Goal: Task Accomplishment & Management: Use online tool/utility

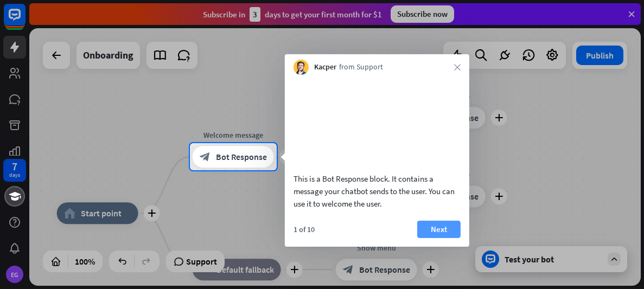
click at [446, 238] on button "Next" at bounding box center [438, 229] width 43 height 17
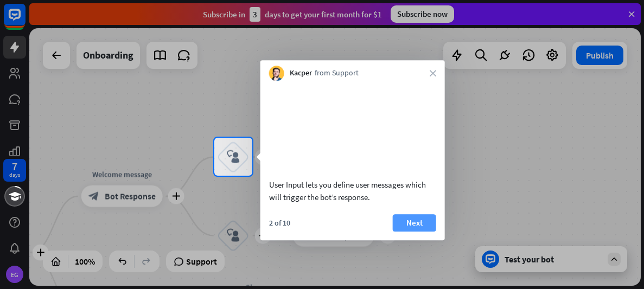
click at [402, 231] on button "Next" at bounding box center [414, 222] width 43 height 17
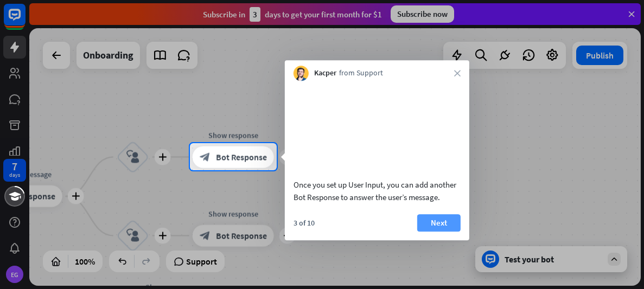
click at [443, 231] on button "Next" at bounding box center [438, 222] width 43 height 17
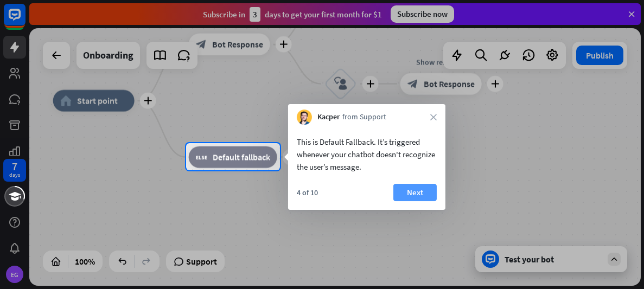
click at [413, 198] on button "Next" at bounding box center [414, 192] width 43 height 17
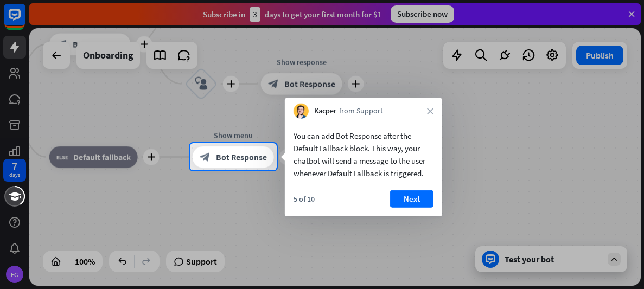
click at [413, 198] on button "Next" at bounding box center [411, 198] width 43 height 17
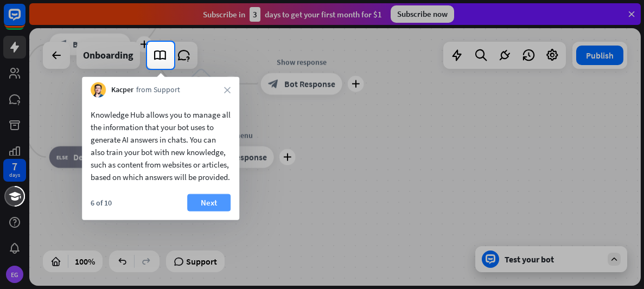
click at [210, 211] on button "Next" at bounding box center [208, 202] width 43 height 17
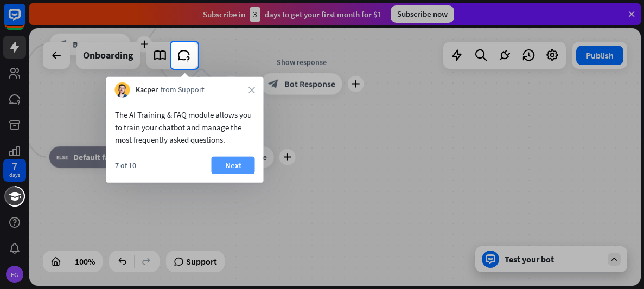
click at [224, 168] on button "Next" at bounding box center [232, 165] width 43 height 17
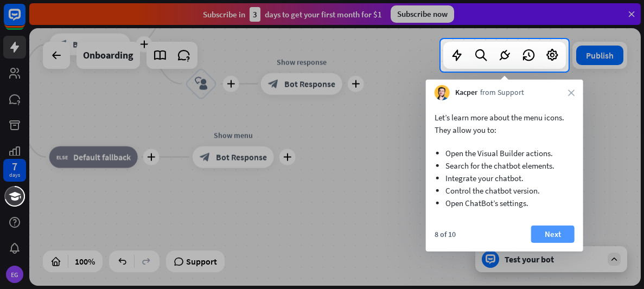
click at [542, 231] on button "Next" at bounding box center [552, 234] width 43 height 17
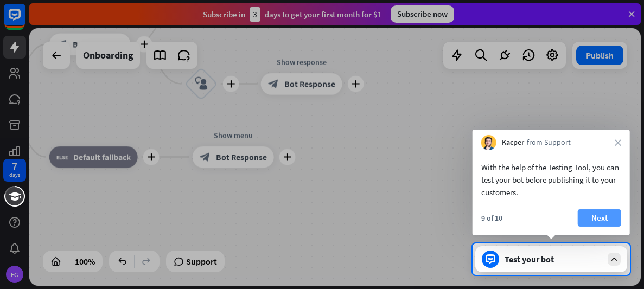
click at [588, 214] on button "Next" at bounding box center [598, 217] width 43 height 17
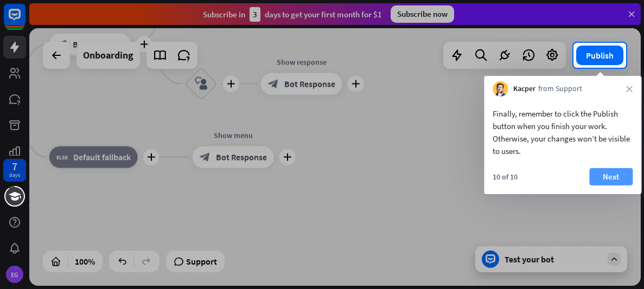
click at [620, 179] on button "Next" at bounding box center [610, 176] width 43 height 17
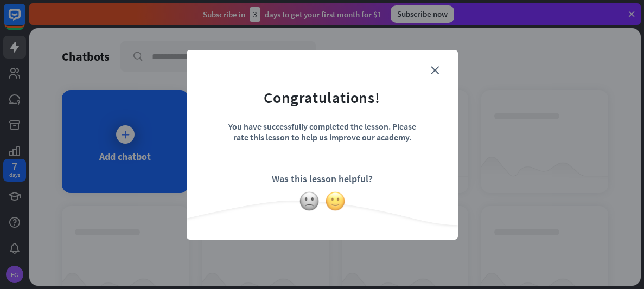
click at [338, 203] on img at bounding box center [335, 201] width 21 height 21
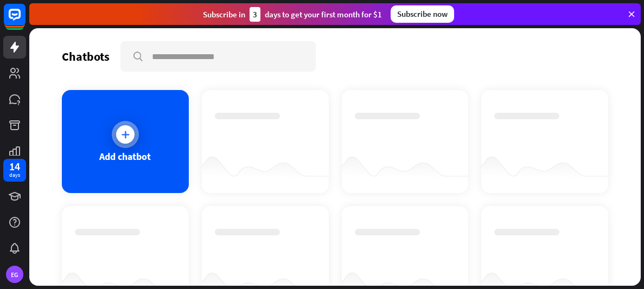
click at [126, 127] on div at bounding box center [125, 134] width 18 height 18
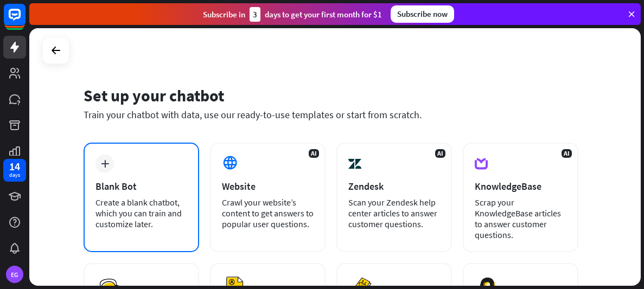
click at [113, 165] on div "plus" at bounding box center [104, 164] width 18 height 18
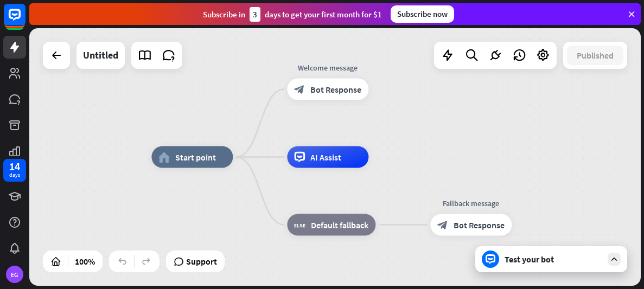
click at [512, 258] on div "Test your bot" at bounding box center [553, 259] width 98 height 11
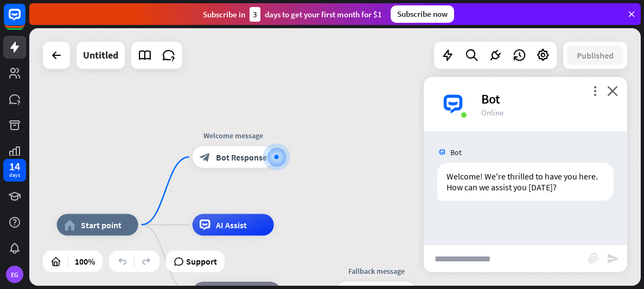
click at [512, 258] on input "text" at bounding box center [505, 258] width 164 height 27
click at [503, 261] on input "**********" at bounding box center [505, 258] width 164 height 27
type input "**********"
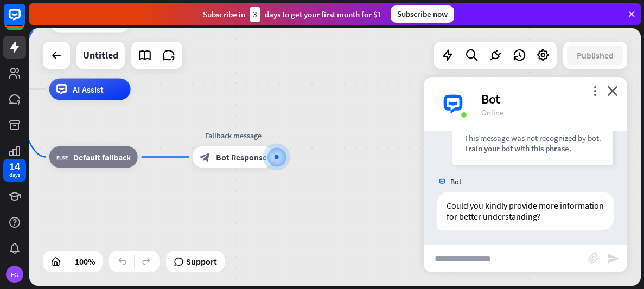
scroll to position [146, 0]
click at [611, 89] on icon "close" at bounding box center [612, 91] width 11 height 10
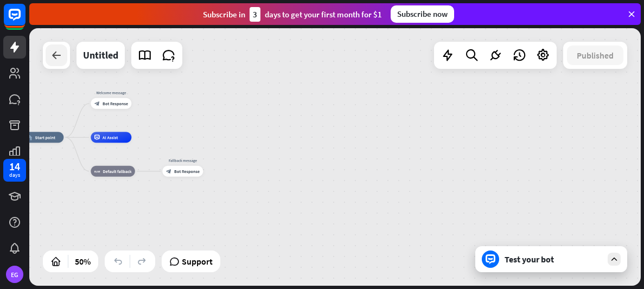
click at [58, 53] on icon at bounding box center [56, 55] width 13 height 13
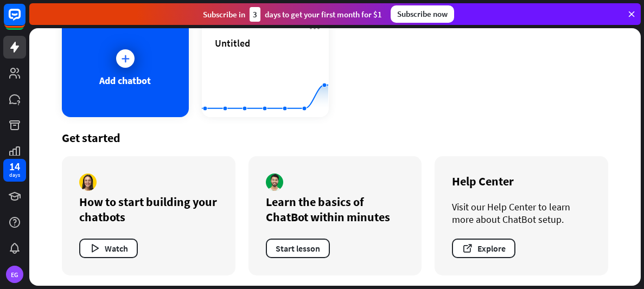
scroll to position [79, 0]
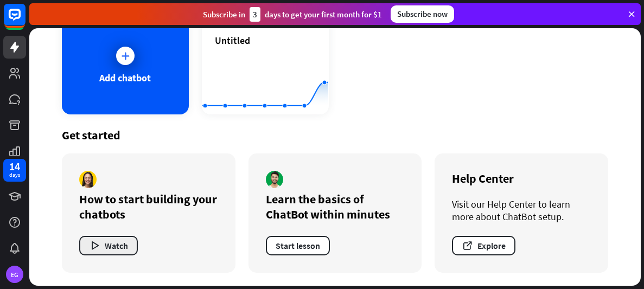
click at [105, 248] on button "Watch" at bounding box center [108, 246] width 59 height 20
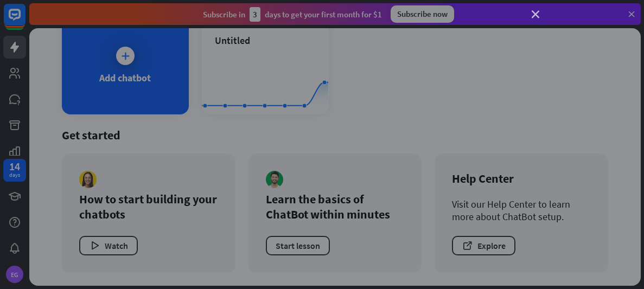
click at [537, 11] on icon "close" at bounding box center [535, 15] width 8 height 8
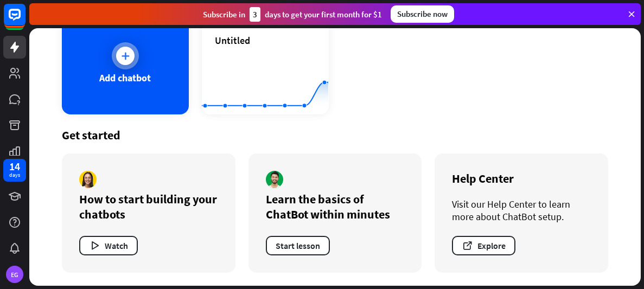
click at [124, 77] on div "Add chatbot" at bounding box center [125, 78] width 52 height 12
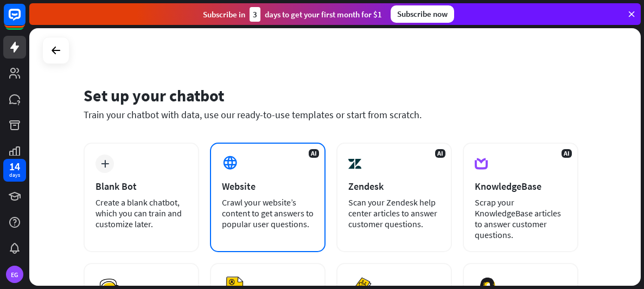
click at [246, 207] on div "Crawl your website’s content to get answers to popular user questions." at bounding box center [268, 213] width 92 height 33
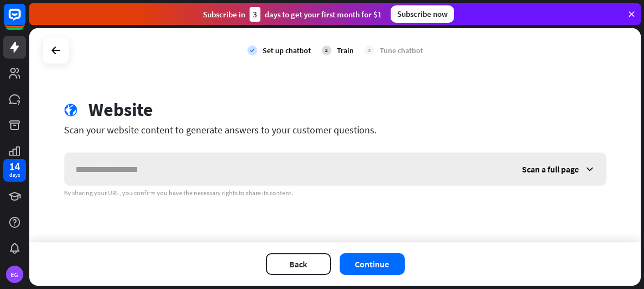
click at [586, 168] on icon at bounding box center [589, 169] width 11 height 11
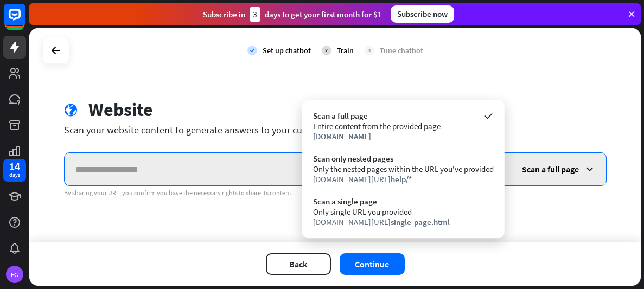
click at [173, 165] on input "text" at bounding box center [288, 169] width 446 height 33
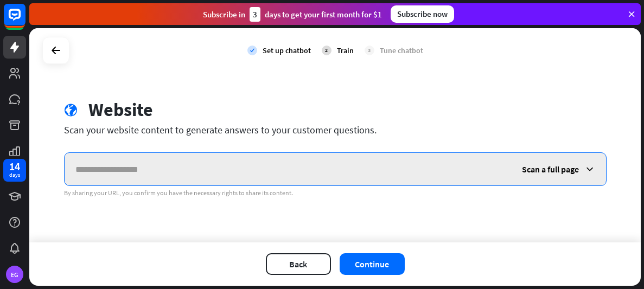
click at [174, 166] on input "text" at bounding box center [288, 169] width 446 height 33
click at [177, 168] on input "text" at bounding box center [288, 169] width 446 height 33
paste input "**********"
type input "**********"
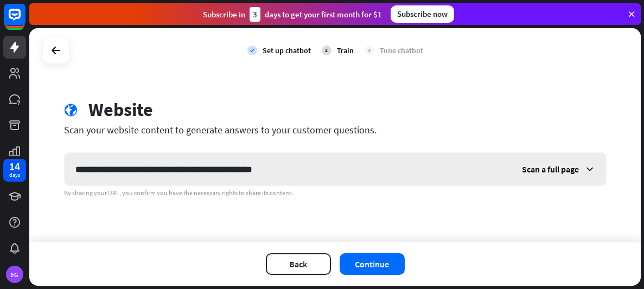
click at [587, 171] on icon at bounding box center [589, 169] width 11 height 11
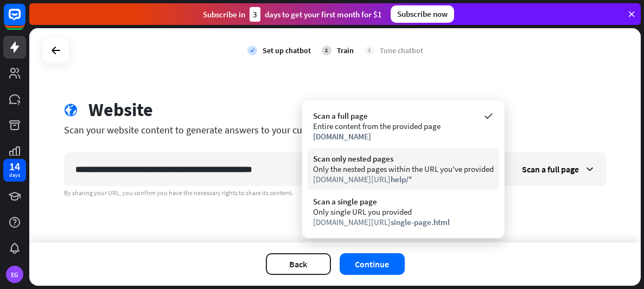
click at [356, 177] on div "[DOMAIN_NAME][URL] help/*" at bounding box center [403, 179] width 181 height 10
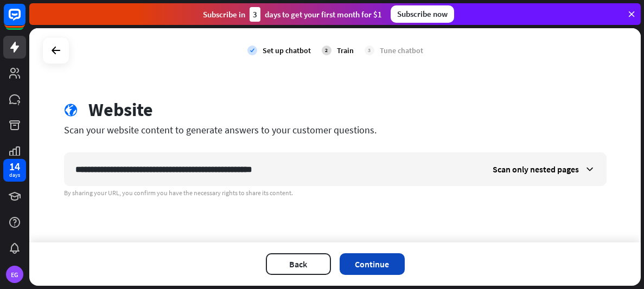
click at [377, 263] on button "Continue" at bounding box center [371, 264] width 65 height 22
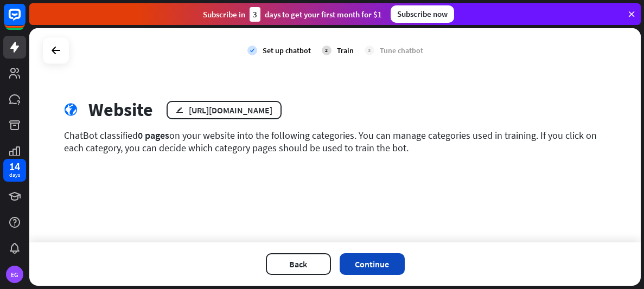
click at [376, 265] on button "Continue" at bounding box center [371, 264] width 65 height 22
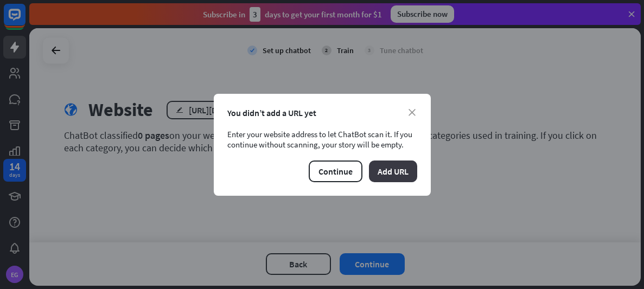
click at [400, 171] on button "Add URL" at bounding box center [393, 171] width 48 height 22
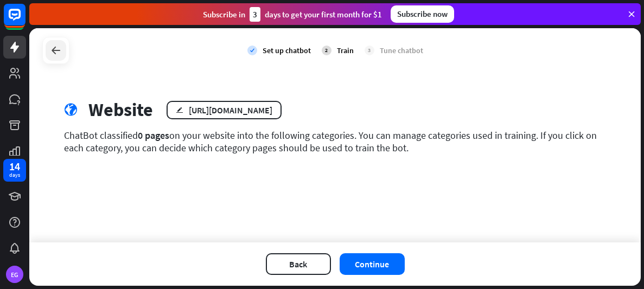
click at [50, 52] on icon at bounding box center [55, 50] width 13 height 13
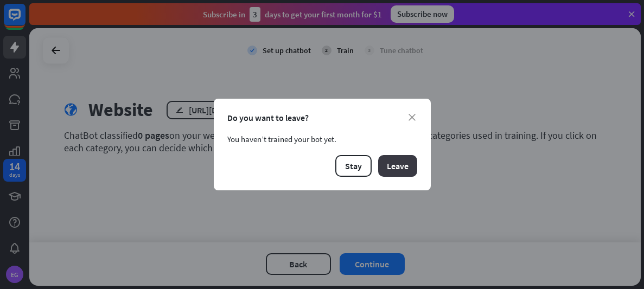
click at [408, 160] on button "Leave" at bounding box center [397, 166] width 39 height 22
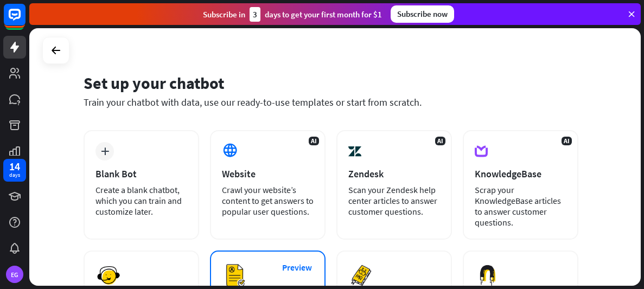
scroll to position [11, 0]
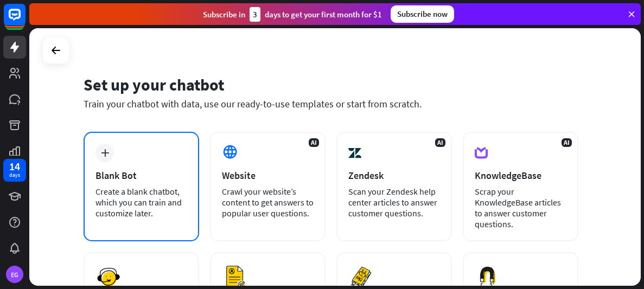
click at [156, 200] on div "Create a blank chatbot, which you can train and customize later." at bounding box center [141, 202] width 92 height 33
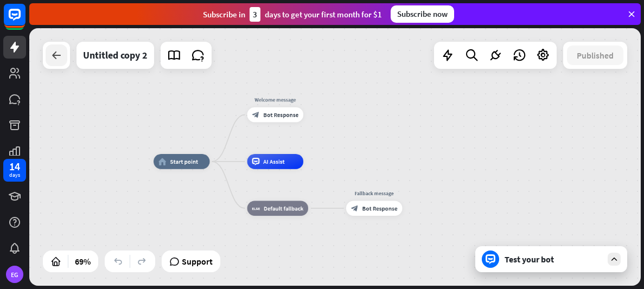
click at [53, 58] on icon at bounding box center [56, 55] width 13 height 13
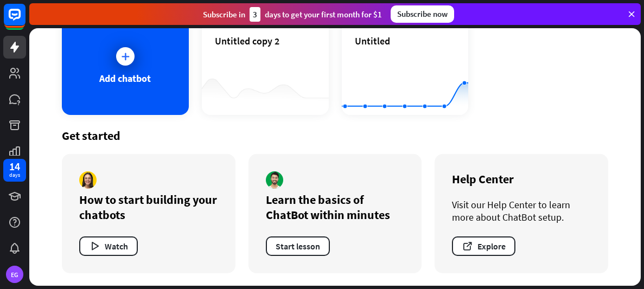
scroll to position [79, 0]
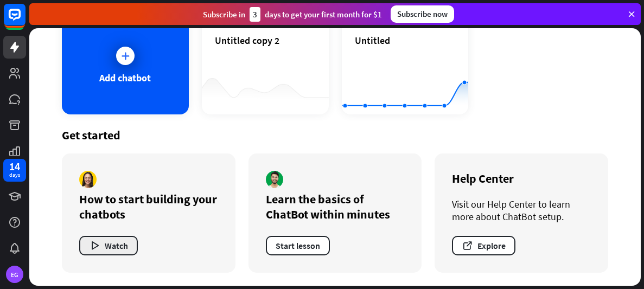
click at [98, 250] on icon "button" at bounding box center [94, 245] width 11 height 11
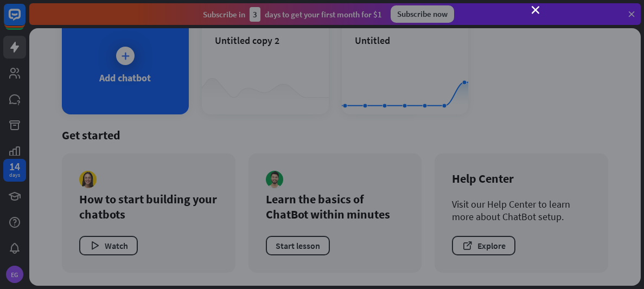
scroll to position [9, 0]
click at [536, 4] on icon "close" at bounding box center [535, 6] width 8 height 8
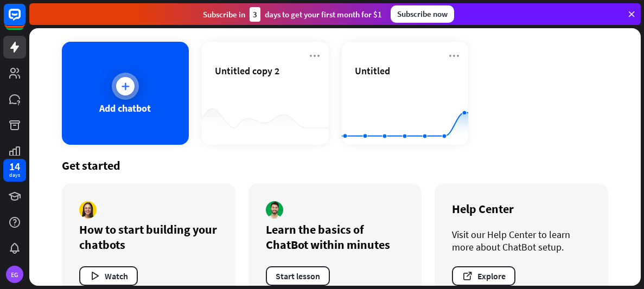
scroll to position [44, 0]
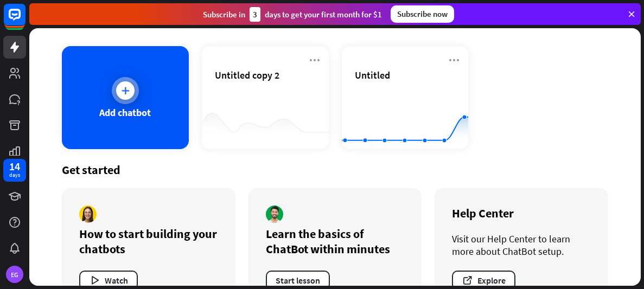
click at [149, 81] on div "Add chatbot" at bounding box center [125, 97] width 127 height 103
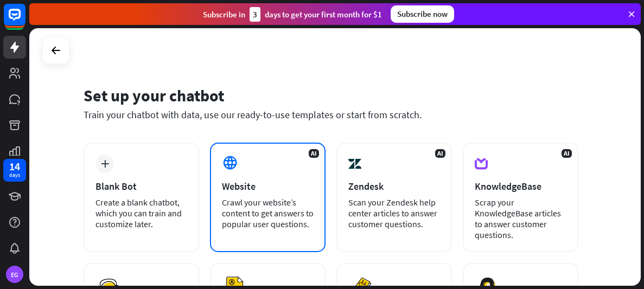
click at [281, 172] on div "AI Website Crawl your website’s content to get answers to popular user question…" at bounding box center [267, 198] width 115 height 110
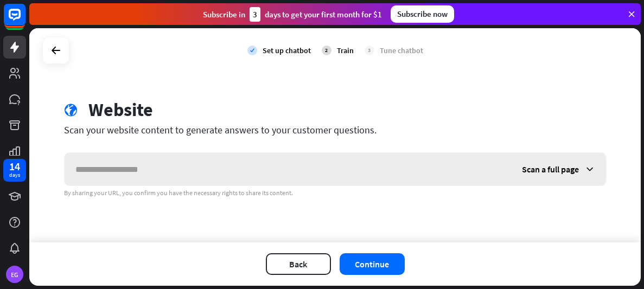
drag, startPoint x: 164, startPoint y: 170, endPoint x: 168, endPoint y: 164, distance: 7.1
click at [168, 164] on input "text" at bounding box center [288, 169] width 446 height 33
type input "**********"
click at [578, 172] on div "Scan a full page" at bounding box center [558, 169] width 95 height 33
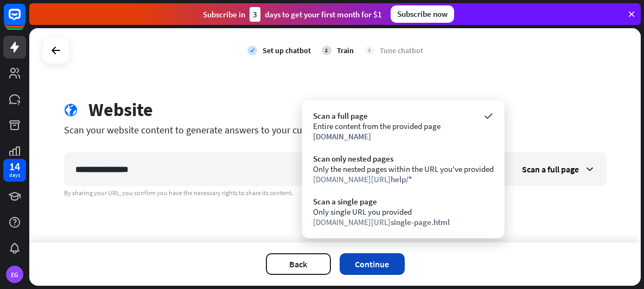
click at [388, 267] on button "Continue" at bounding box center [371, 264] width 65 height 22
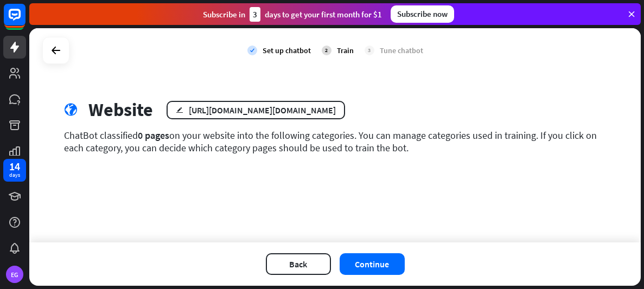
click at [396, 261] on button "Continue" at bounding box center [371, 264] width 65 height 22
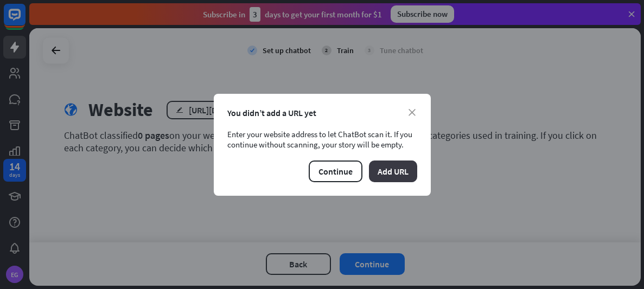
click at [395, 168] on button "Add URL" at bounding box center [393, 171] width 48 height 22
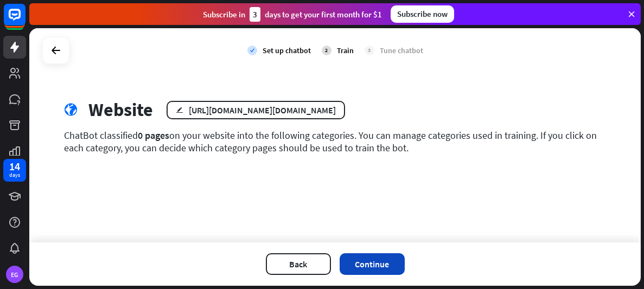
click at [374, 267] on button "Continue" at bounding box center [371, 264] width 65 height 22
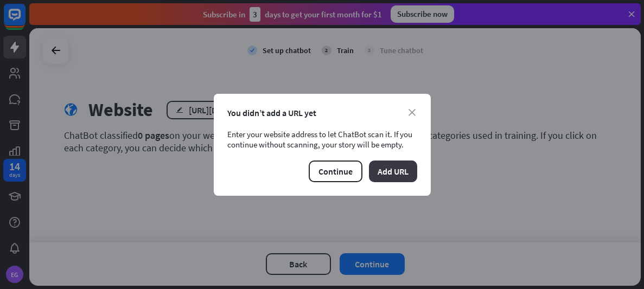
click at [391, 165] on button "Add URL" at bounding box center [393, 171] width 48 height 22
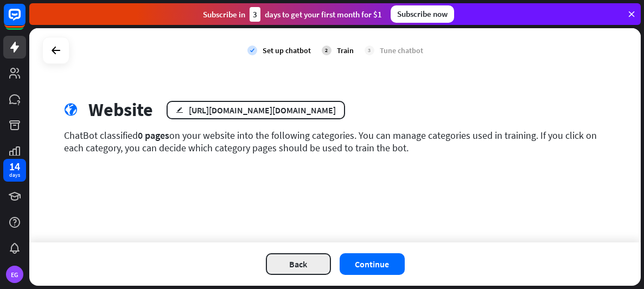
click at [293, 260] on button "Back" at bounding box center [298, 264] width 65 height 22
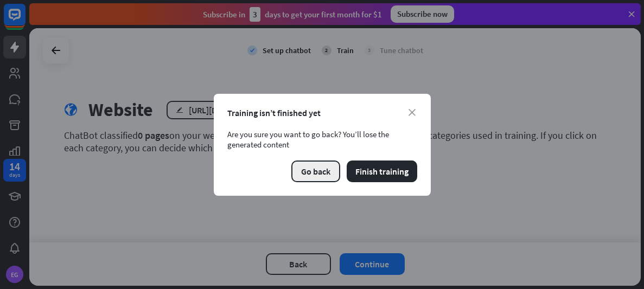
click at [320, 172] on button "Go back" at bounding box center [315, 171] width 49 height 22
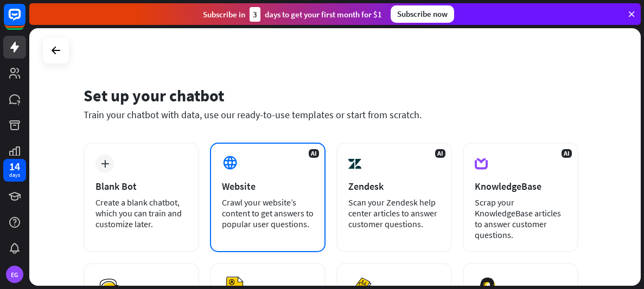
click at [255, 211] on div "Crawl your website’s content to get answers to popular user questions." at bounding box center [268, 213] width 92 height 33
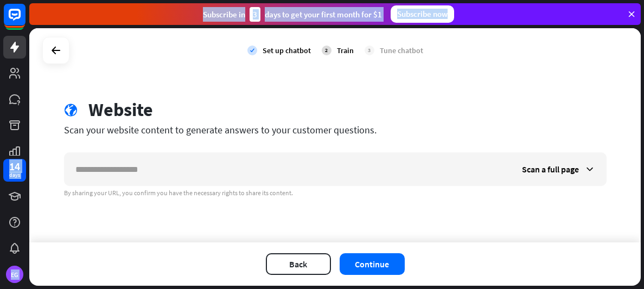
drag, startPoint x: 42, startPoint y: 66, endPoint x: 23, endPoint y: 85, distance: 26.5
click at [26, 81] on div "14 days EG close Product Help First steps Get started with ChatBot Help Center …" at bounding box center [322, 144] width 644 height 289
click at [315, 260] on button "Back" at bounding box center [298, 264] width 65 height 22
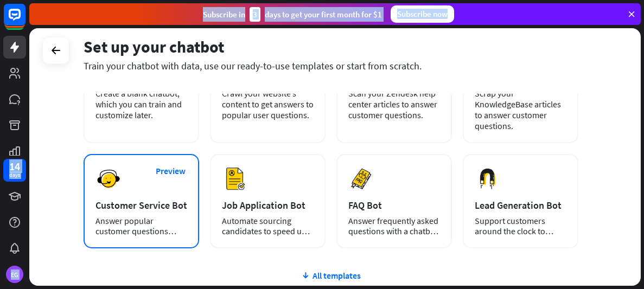
scroll to position [72, 0]
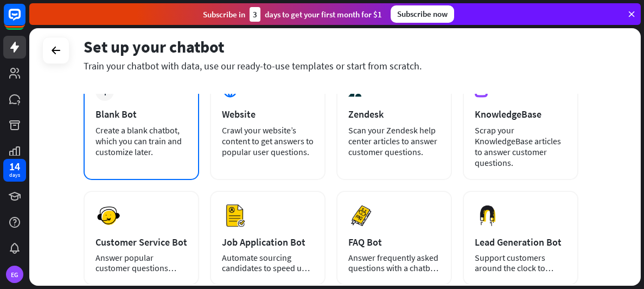
click at [91, 157] on div "plus Blank Bot Create a blank chatbot, which you can train and customize later." at bounding box center [140, 125] width 115 height 110
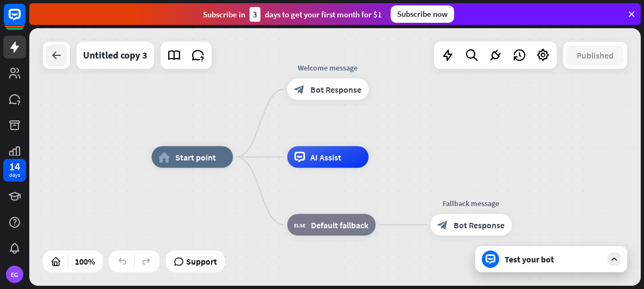
click at [57, 53] on icon at bounding box center [56, 55] width 13 height 13
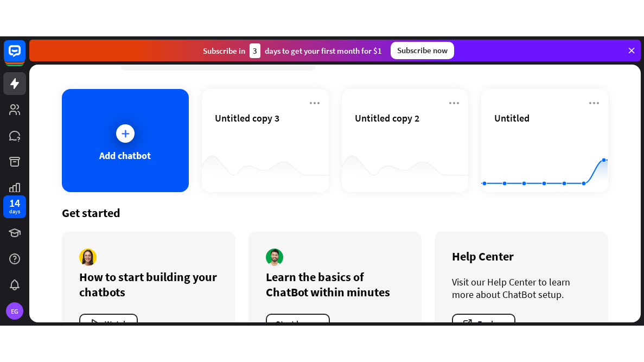
scroll to position [43, 0]
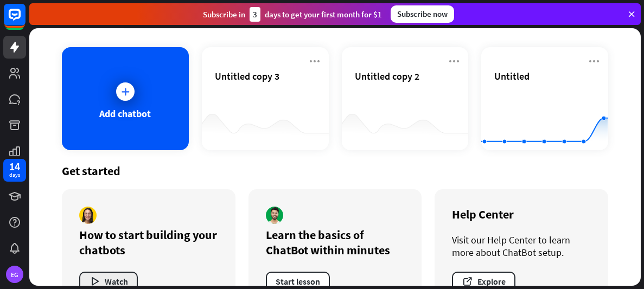
click at [102, 272] on button "Watch" at bounding box center [108, 282] width 59 height 20
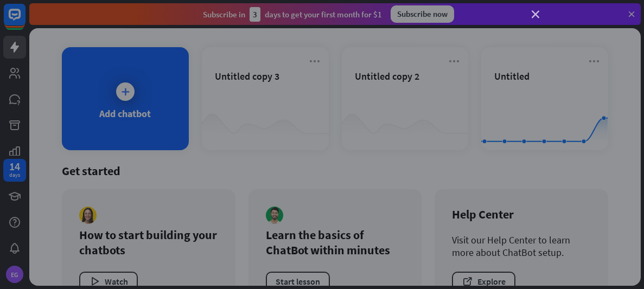
click at [533, 17] on icon "close" at bounding box center [535, 15] width 8 height 8
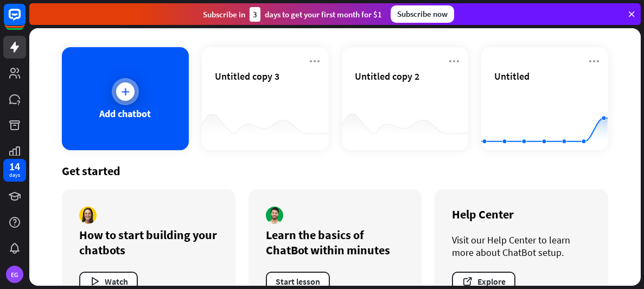
click at [123, 109] on div "Add chatbot" at bounding box center [125, 113] width 52 height 12
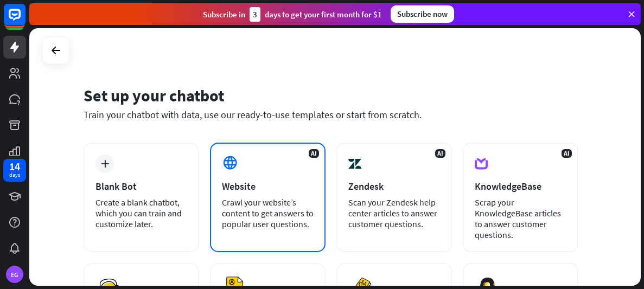
click at [246, 174] on div "AI Website Crawl your website’s content to get answers to popular user question…" at bounding box center [267, 198] width 115 height 110
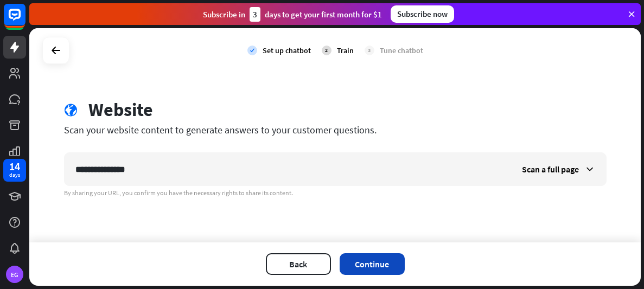
type input "**********"
click at [396, 260] on button "Continue" at bounding box center [371, 264] width 65 height 22
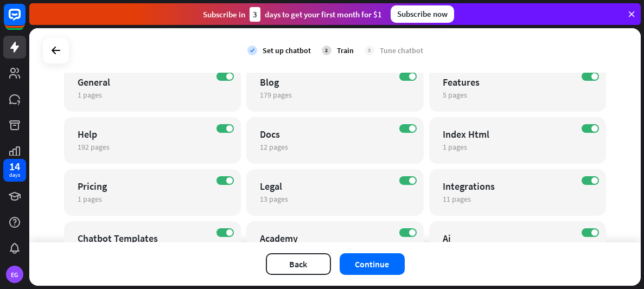
scroll to position [136, 0]
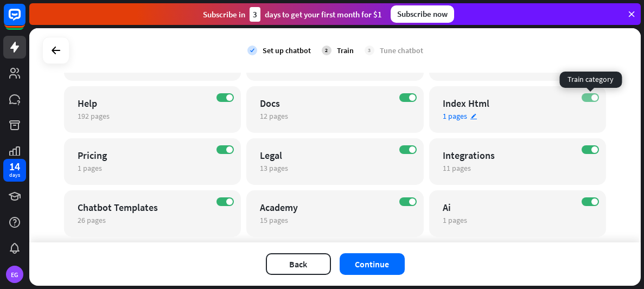
click at [596, 95] on span at bounding box center [594, 97] width 7 height 7
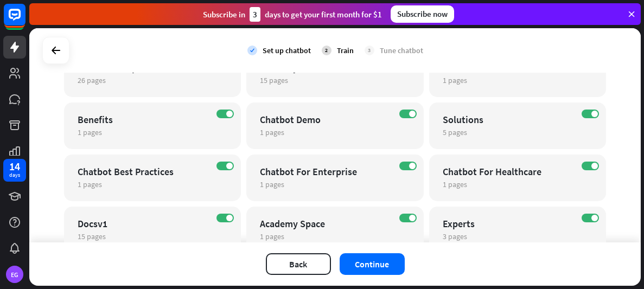
scroll to position [287, 0]
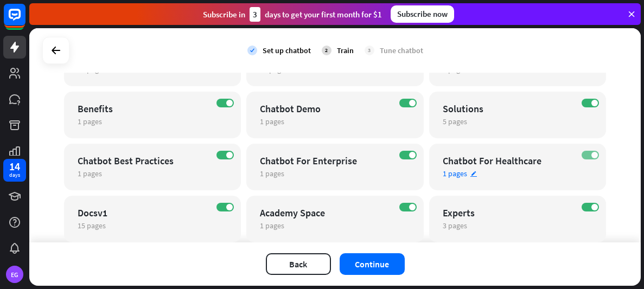
click at [596, 152] on span at bounding box center [594, 155] width 7 height 7
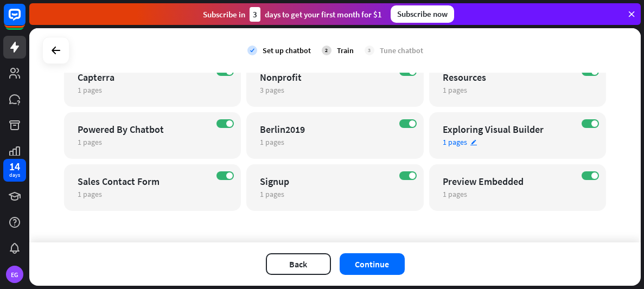
scroll to position [478, 0]
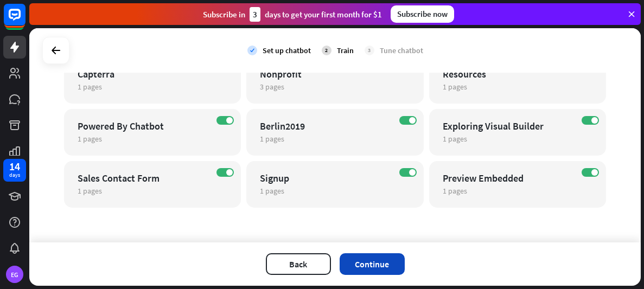
click at [379, 260] on button "Continue" at bounding box center [371, 264] width 65 height 22
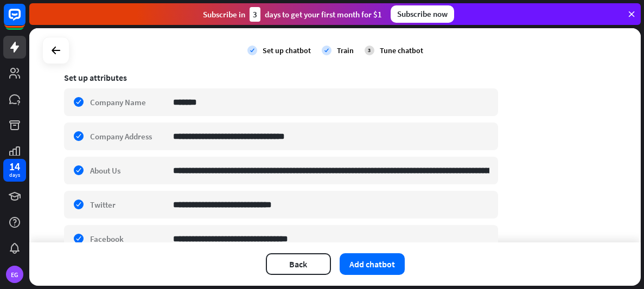
scroll to position [190, 0]
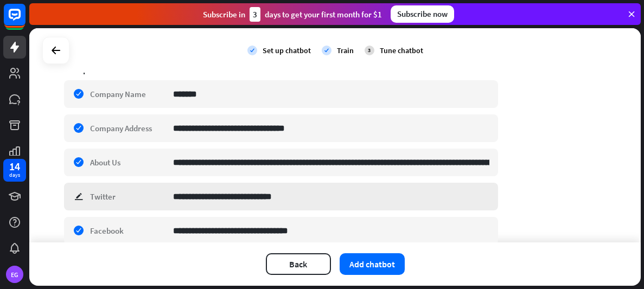
click at [84, 197] on div "**********" at bounding box center [281, 197] width 434 height 28
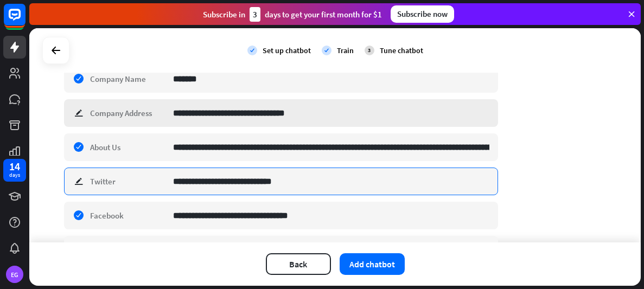
scroll to position [207, 0]
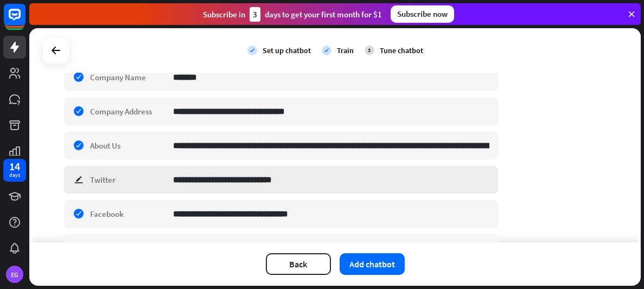
drag, startPoint x: 74, startPoint y: 181, endPoint x: 91, endPoint y: 182, distance: 17.4
click at [74, 181] on div "**********" at bounding box center [281, 180] width 434 height 28
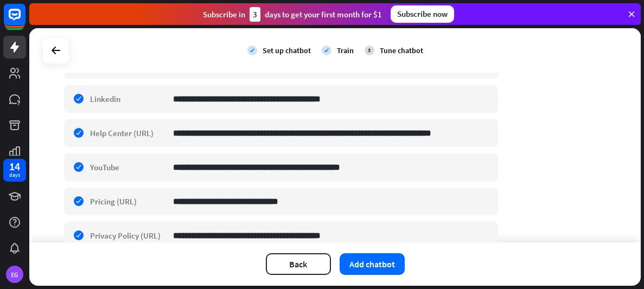
scroll to position [364, 0]
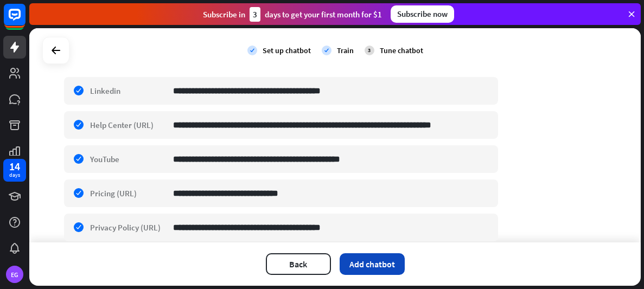
click at [384, 262] on button "Add chatbot" at bounding box center [371, 264] width 65 height 22
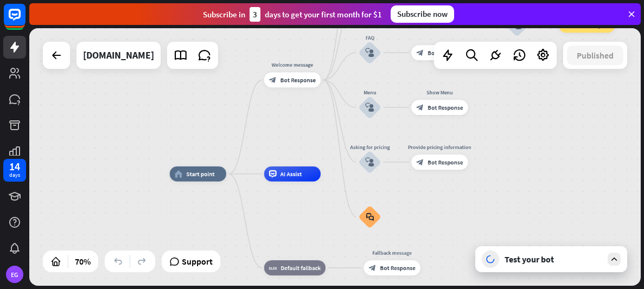
click at [576, 258] on div "Test your bot" at bounding box center [553, 259] width 98 height 11
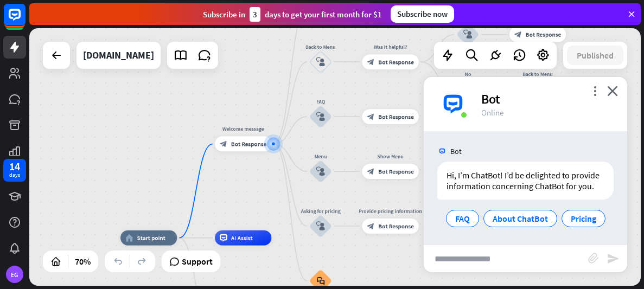
scroll to position [2, 0]
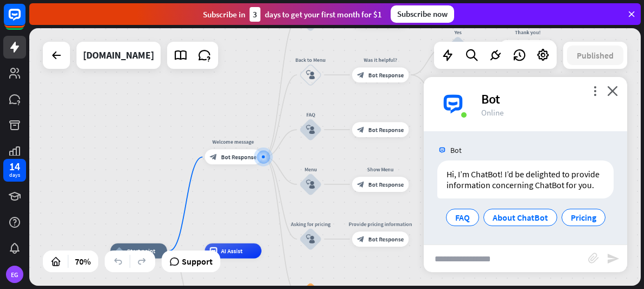
click at [515, 261] on input "text" at bounding box center [505, 258] width 164 height 27
type input "**********"
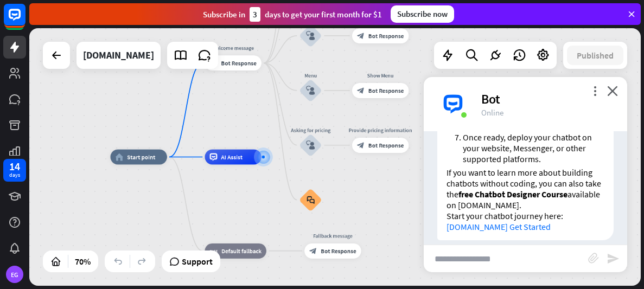
scroll to position [466, 0]
click at [493, 255] on input "text" at bounding box center [505, 258] width 164 height 27
click at [473, 256] on input "text" at bounding box center [505, 258] width 164 height 27
type input "**********"
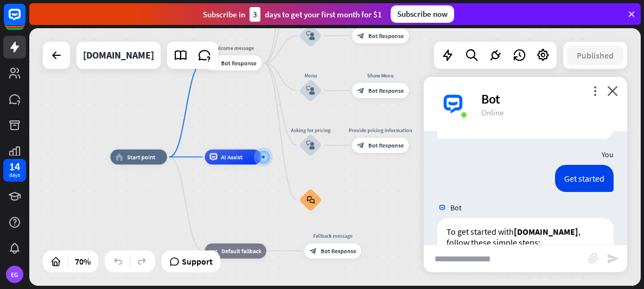
scroll to position [0, 0]
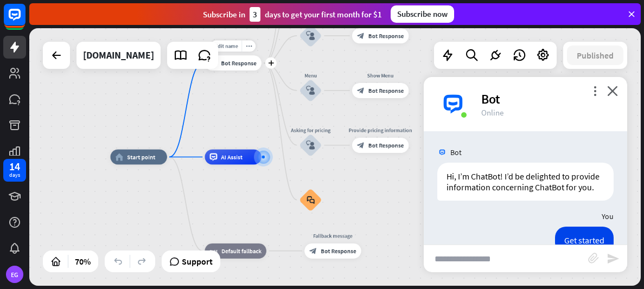
click at [225, 70] on div "Edit name more_horiz plus block_bot_response Bot Response" at bounding box center [232, 62] width 56 height 15
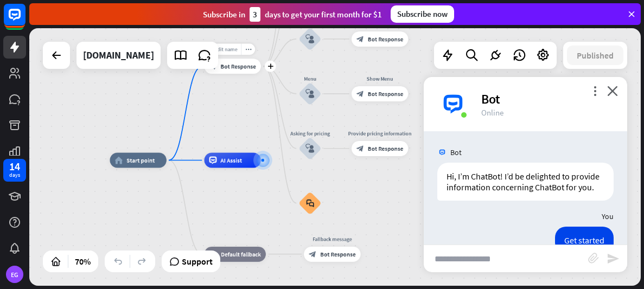
click at [226, 49] on span "Edit name" at bounding box center [225, 49] width 23 height 7
type input "*"
type input "**********"
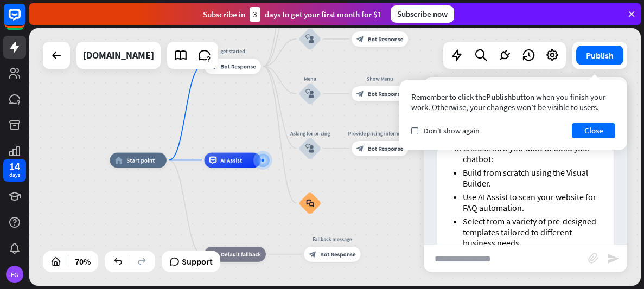
scroll to position [309, 0]
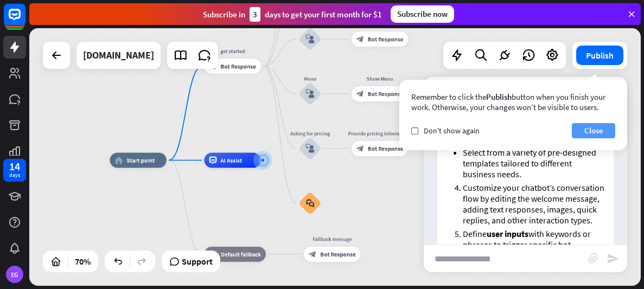
click at [593, 130] on button "Close" at bounding box center [592, 130] width 43 height 15
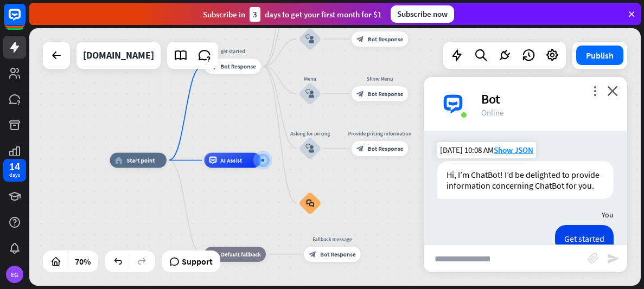
scroll to position [0, 0]
